Goal: Use online tool/utility

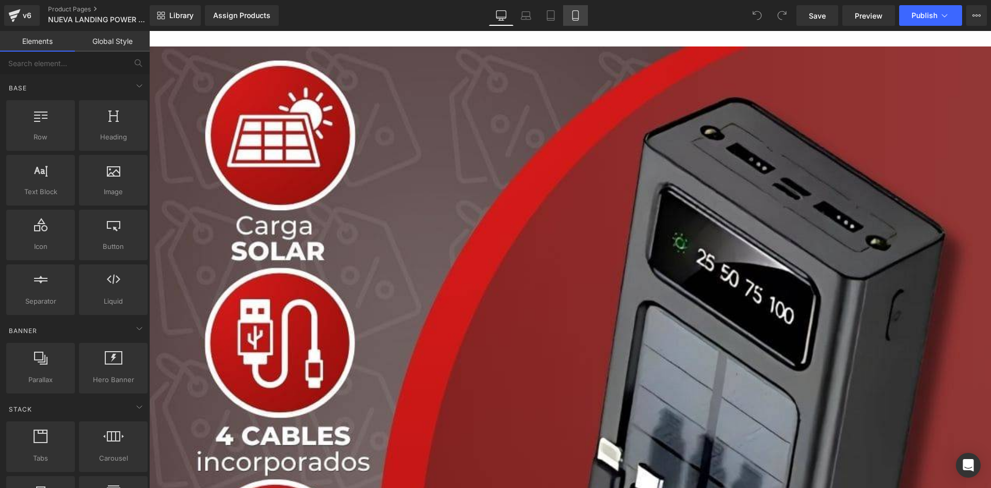
click at [572, 13] on icon at bounding box center [575, 15] width 10 height 10
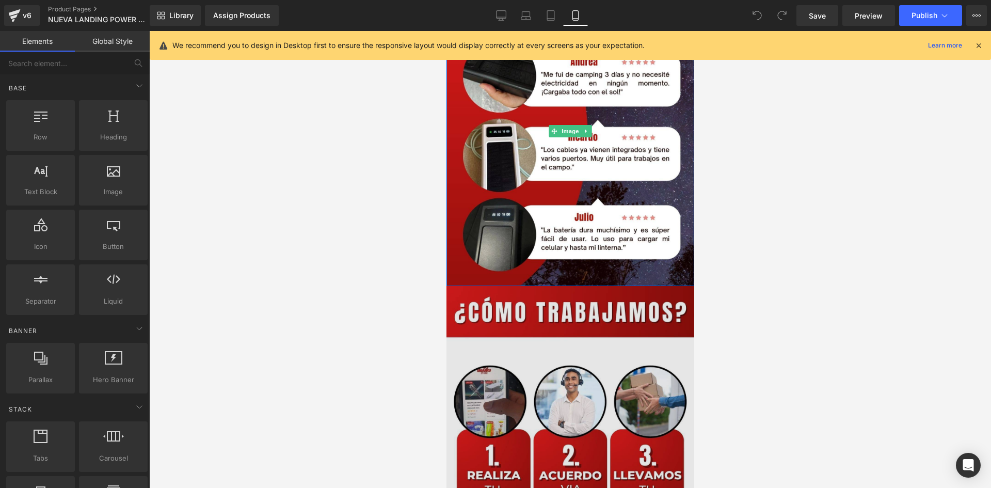
scroll to position [2734, 0]
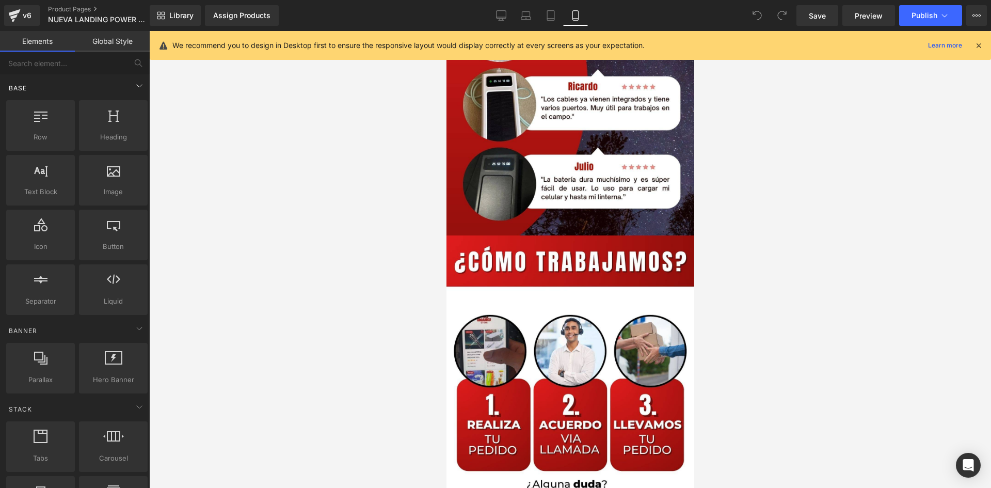
click at [119, 91] on div "Base" at bounding box center [77, 87] width 146 height 21
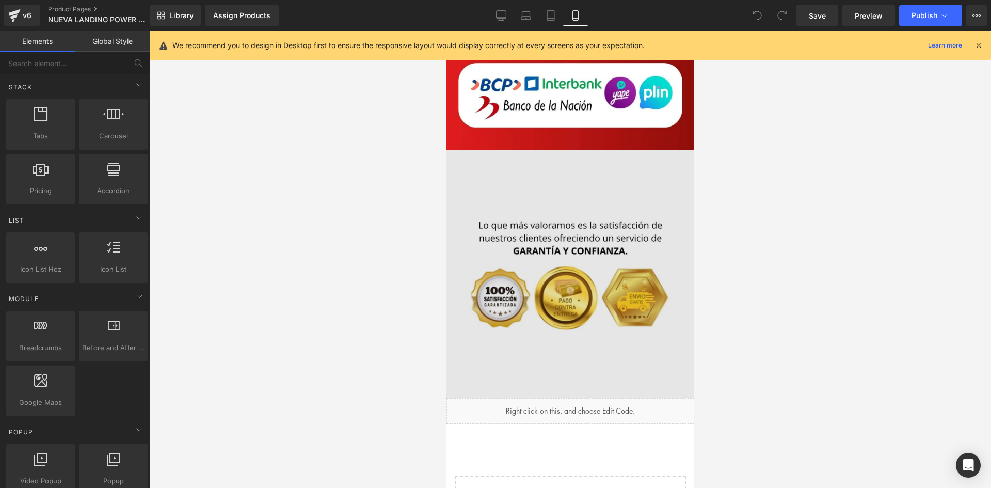
scroll to position [3457, 0]
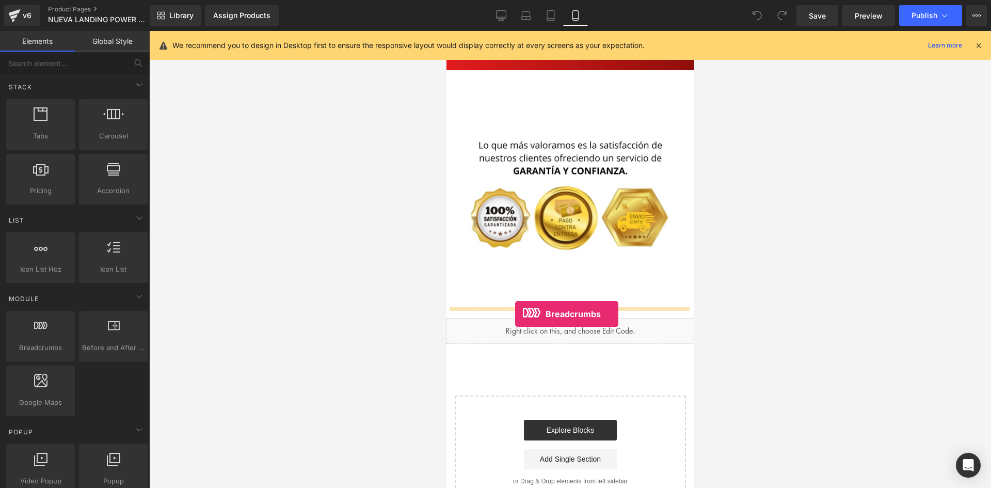
drag, startPoint x: 496, startPoint y: 375, endPoint x: 514, endPoint y: 314, distance: 64.0
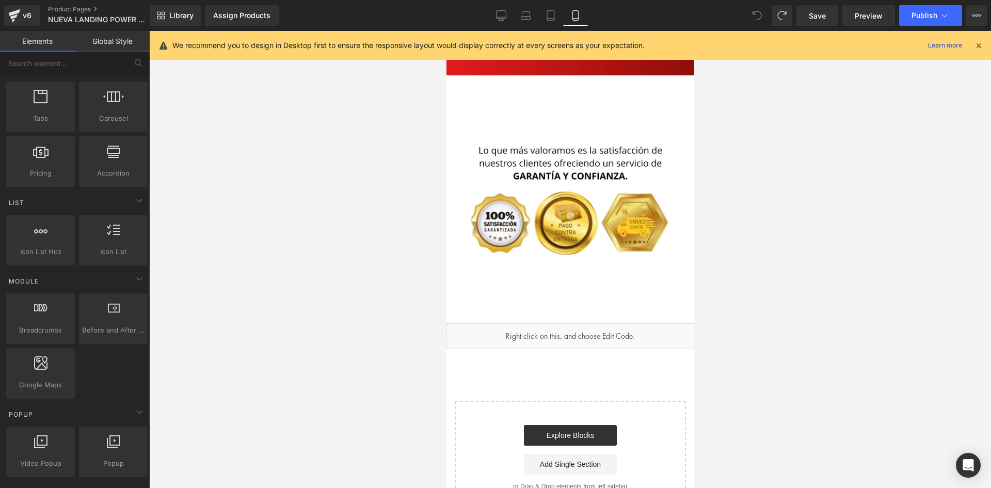
scroll to position [103, 0]
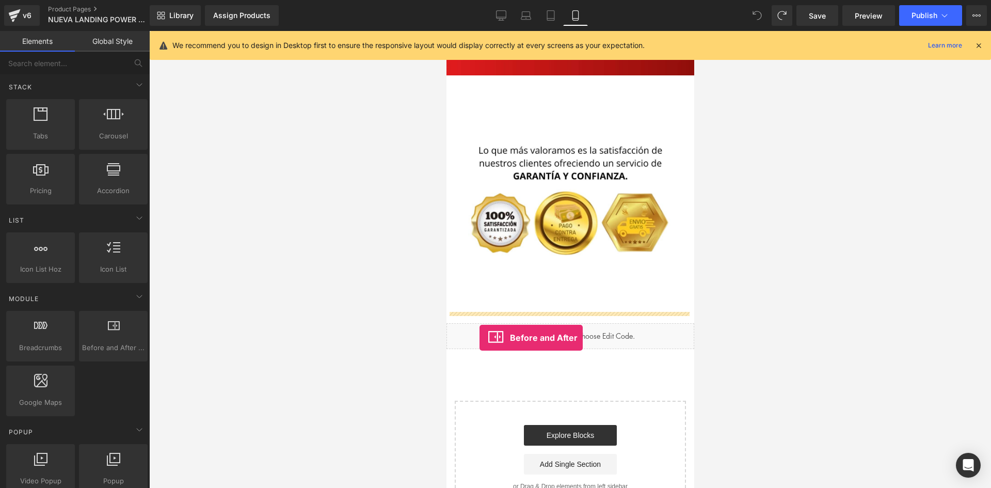
drag, startPoint x: 563, startPoint y: 375, endPoint x: 484, endPoint y: 337, distance: 87.9
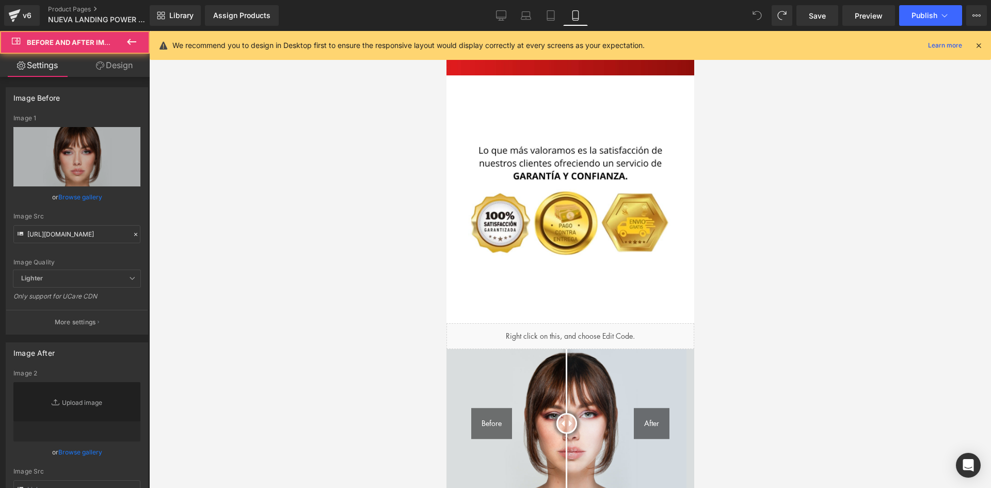
type input "[URL][DOMAIN_NAME]"
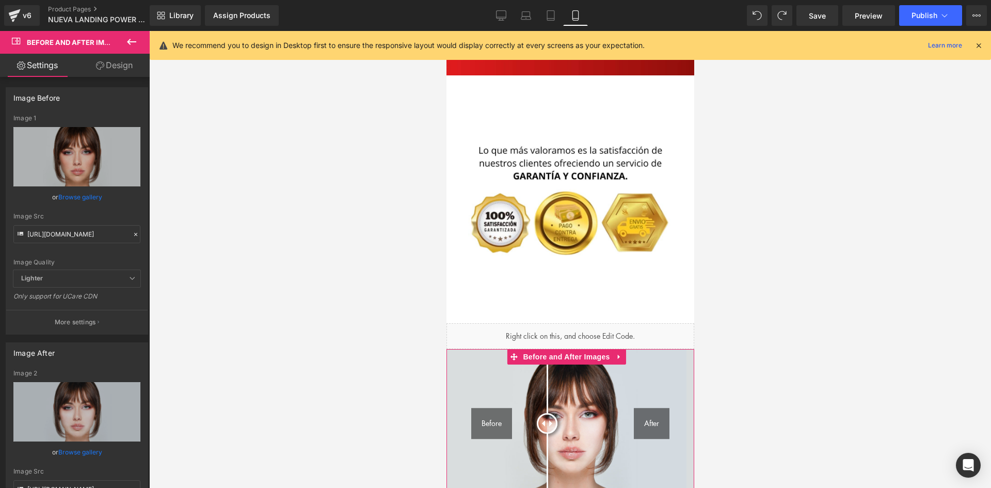
drag, startPoint x: 567, startPoint y: 383, endPoint x: 547, endPoint y: 381, distance: 20.2
click at [547, 413] on div at bounding box center [546, 423] width 21 height 21
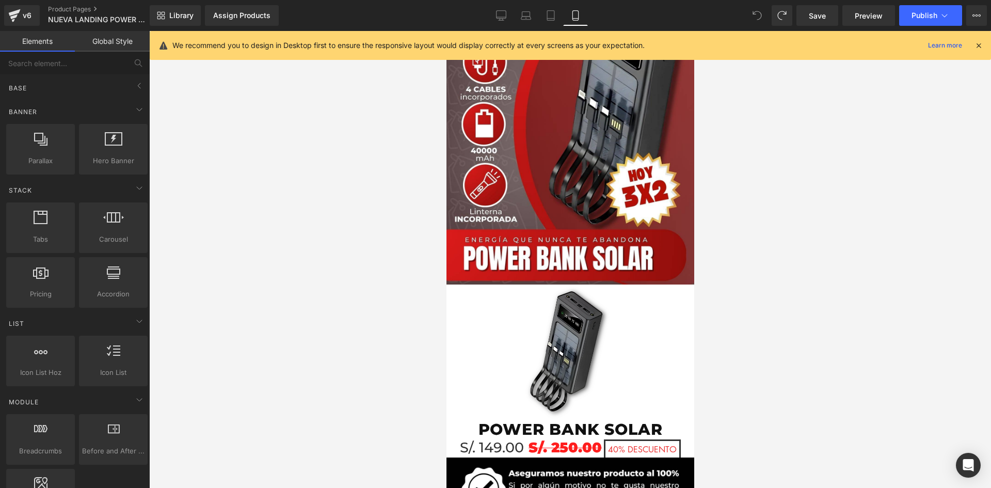
scroll to position [0, 0]
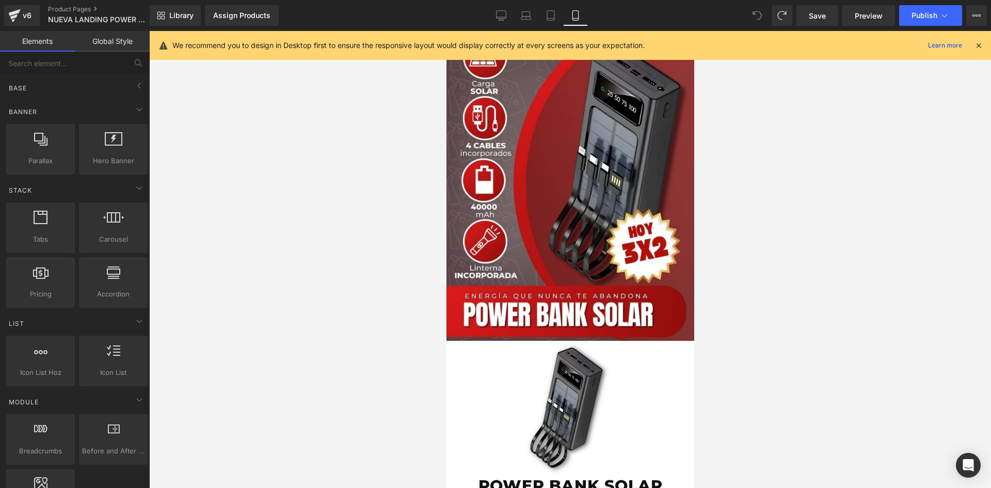
click at [982, 43] on icon at bounding box center [978, 45] width 9 height 9
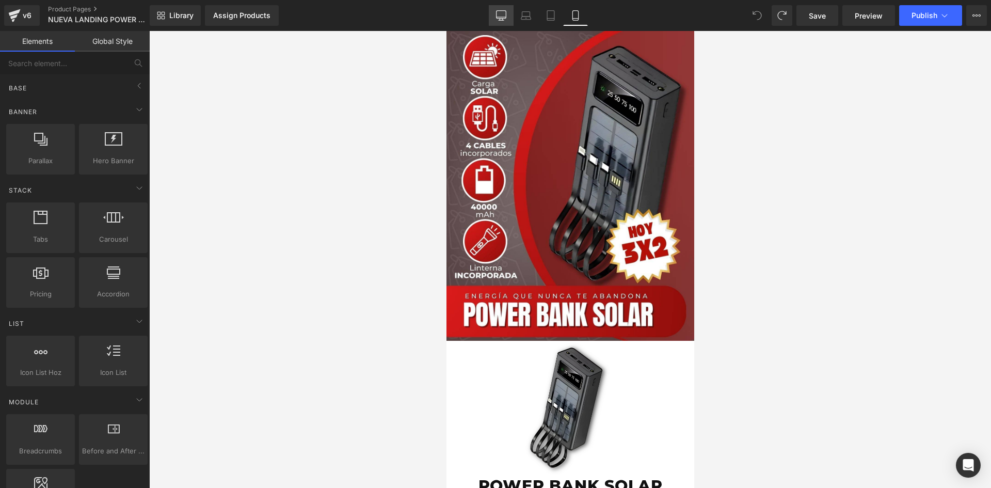
click at [502, 13] on icon at bounding box center [501, 15] width 10 height 10
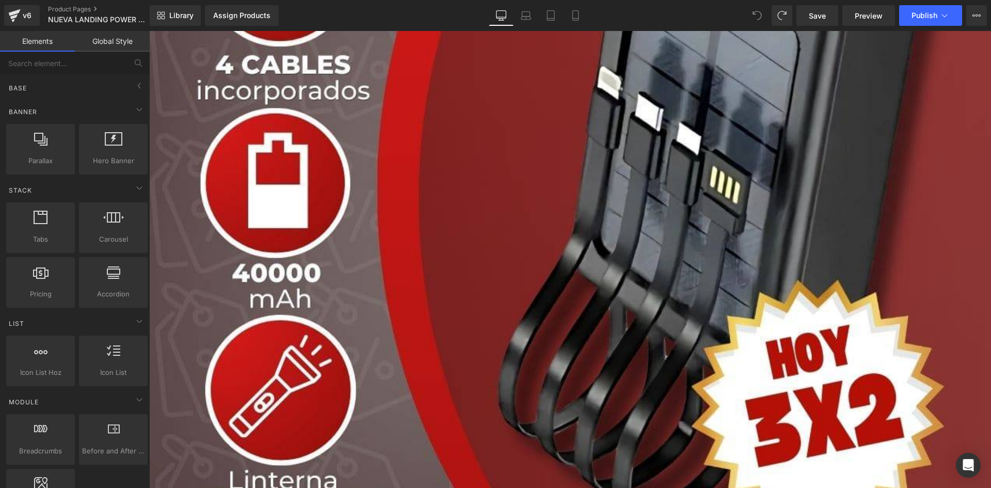
scroll to position [310, 0]
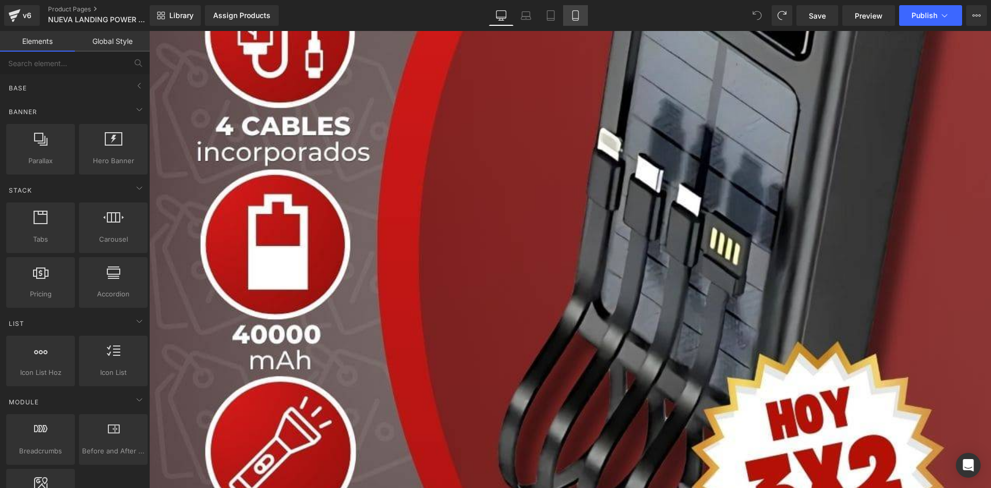
drag, startPoint x: 557, startPoint y: 6, endPoint x: 567, endPoint y: 12, distance: 11.9
click at [565, 11] on div "Desktop Laptop Tablet Mobile" at bounding box center [538, 15] width 99 height 21
click at [577, 17] on icon at bounding box center [575, 15] width 10 height 10
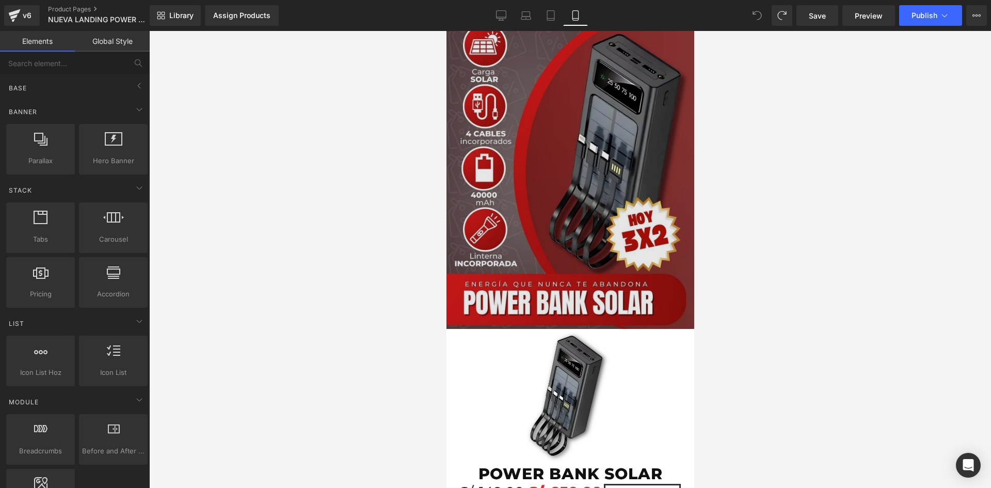
scroll to position [0, 0]
